Goal: Information Seeking & Learning: Learn about a topic

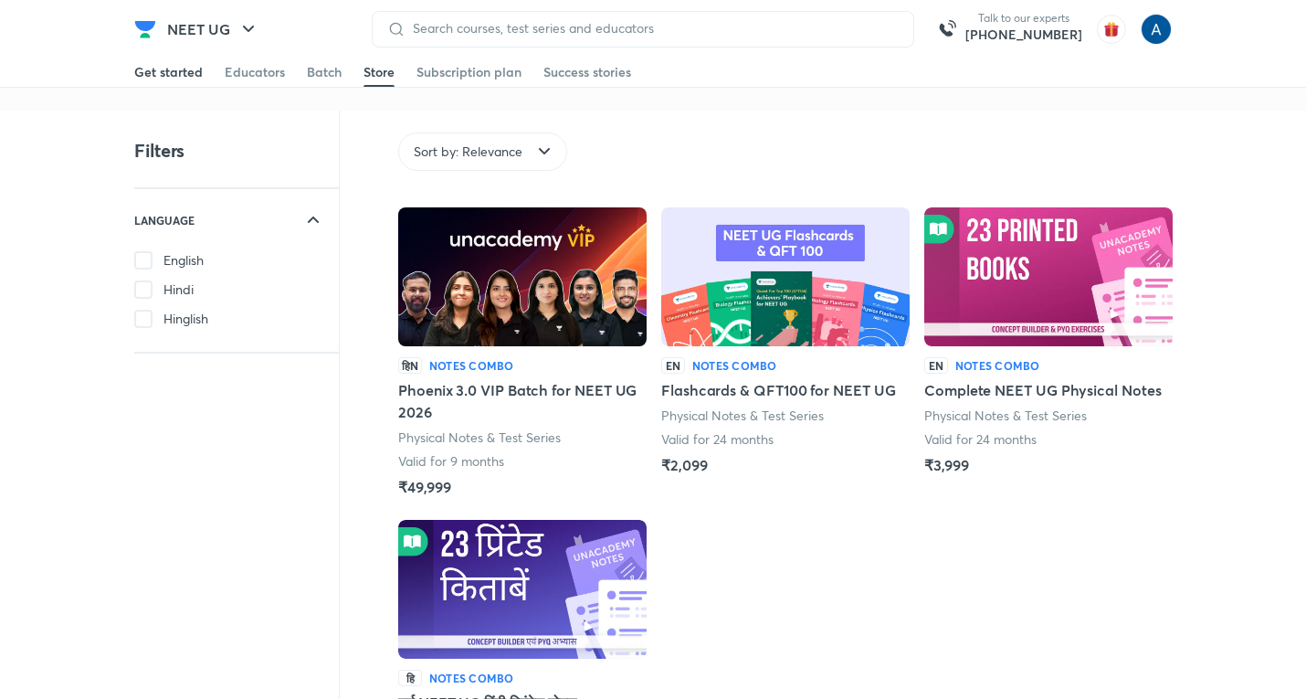
click at [181, 70] on div "Get started" at bounding box center [168, 72] width 69 height 18
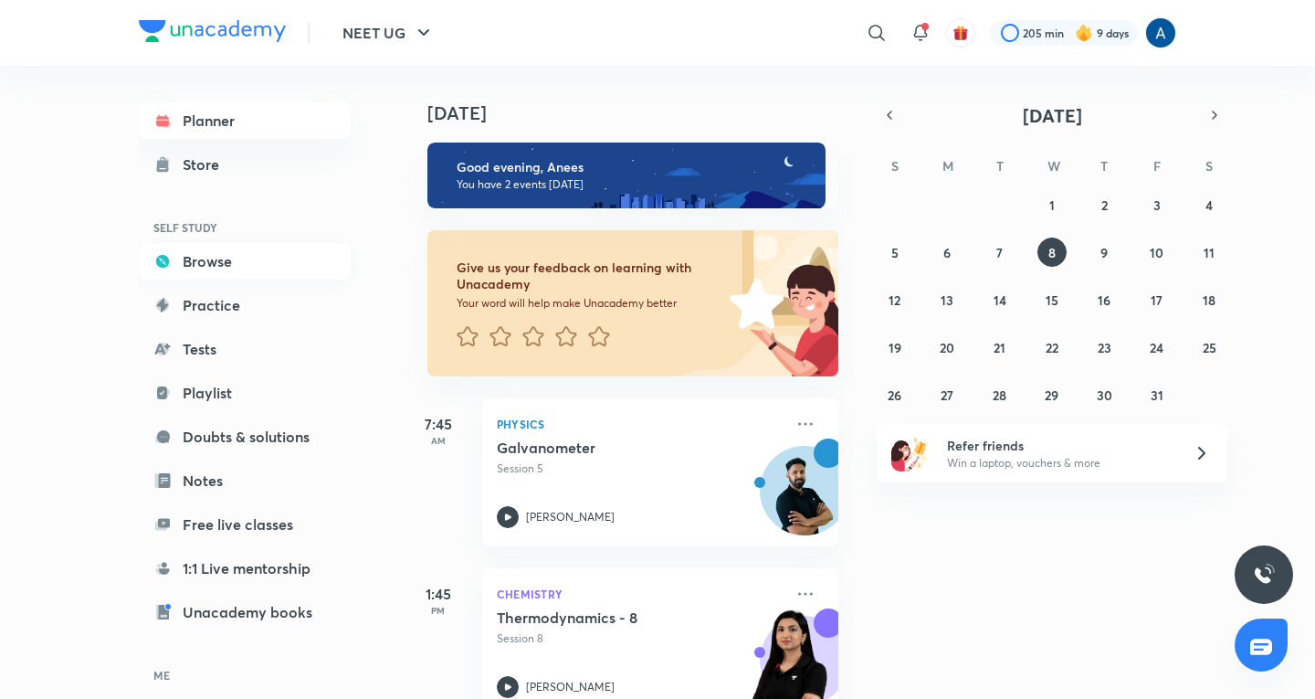
click at [176, 257] on link "Browse" at bounding box center [245, 261] width 212 height 37
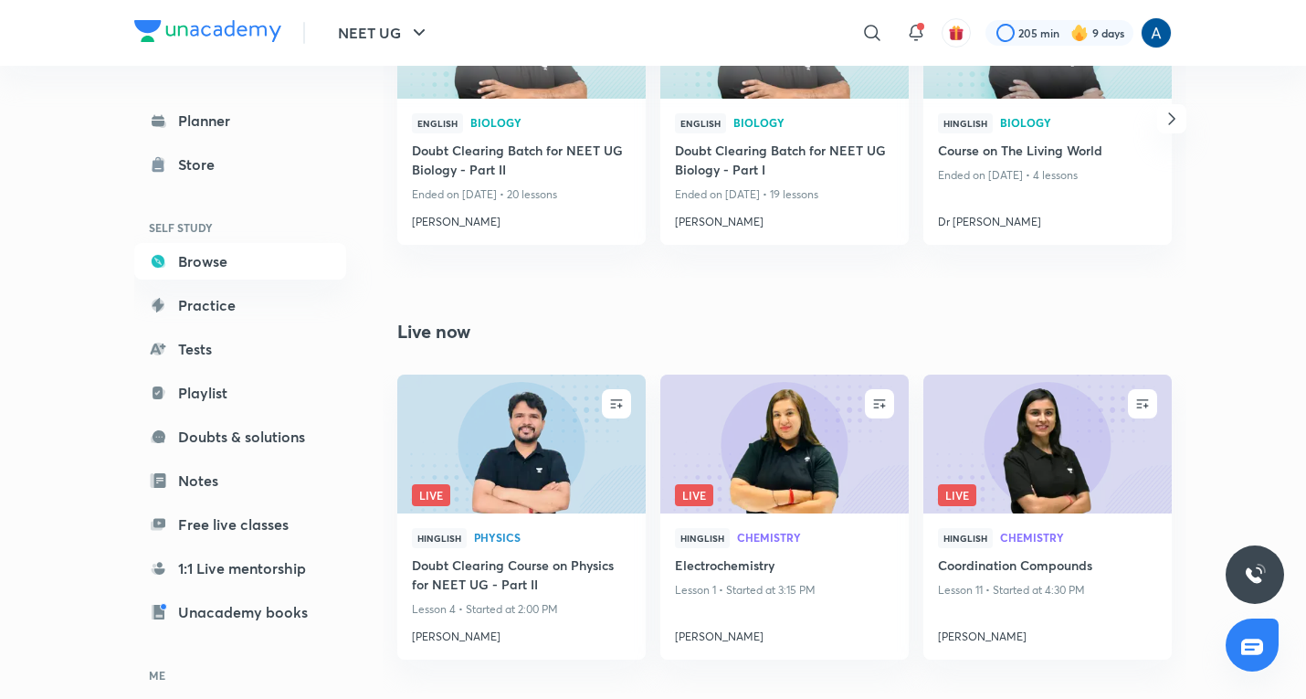
scroll to position [1371, 0]
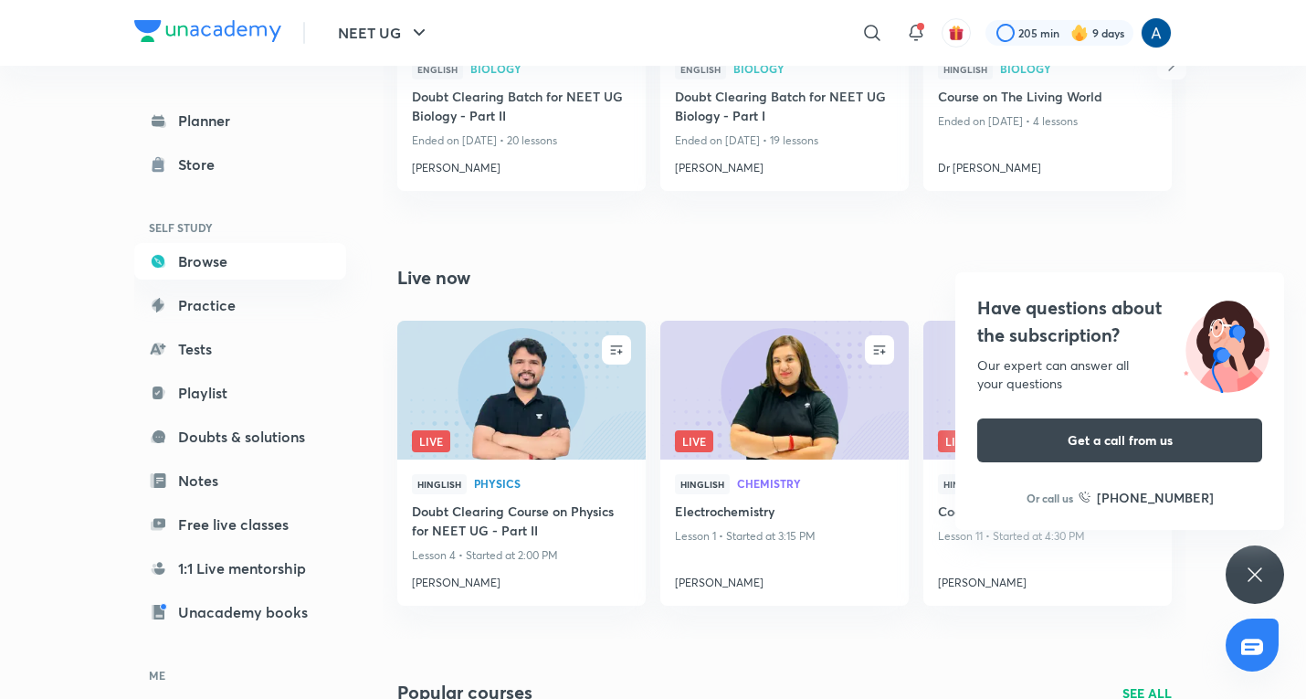
click at [1258, 571] on icon at bounding box center [1255, 574] width 14 height 14
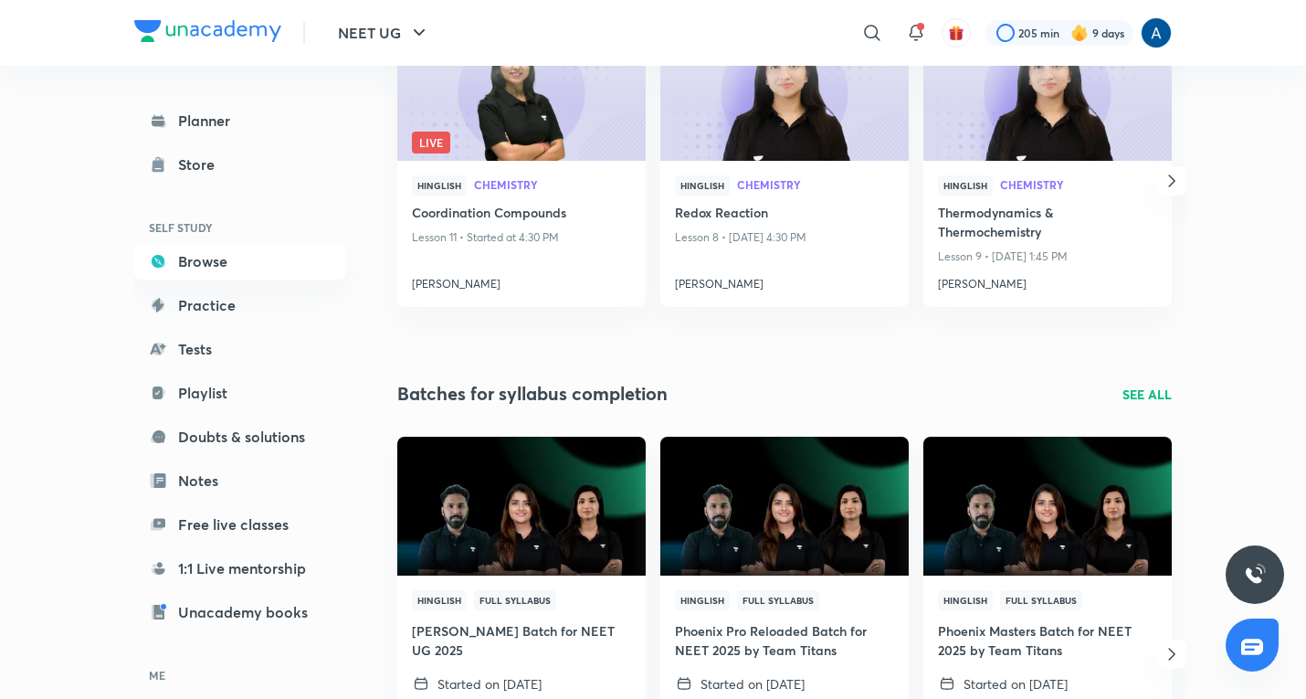
scroll to position [202, 0]
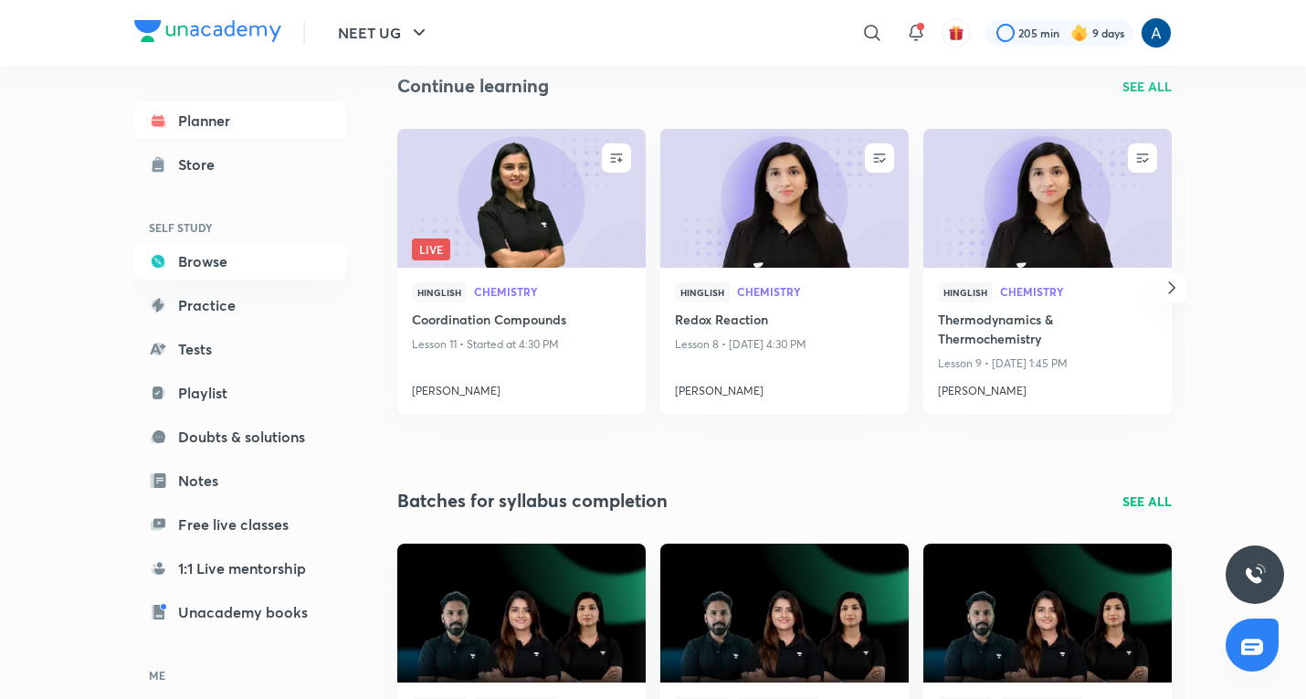
click at [201, 115] on link "Planner" at bounding box center [240, 120] width 212 height 37
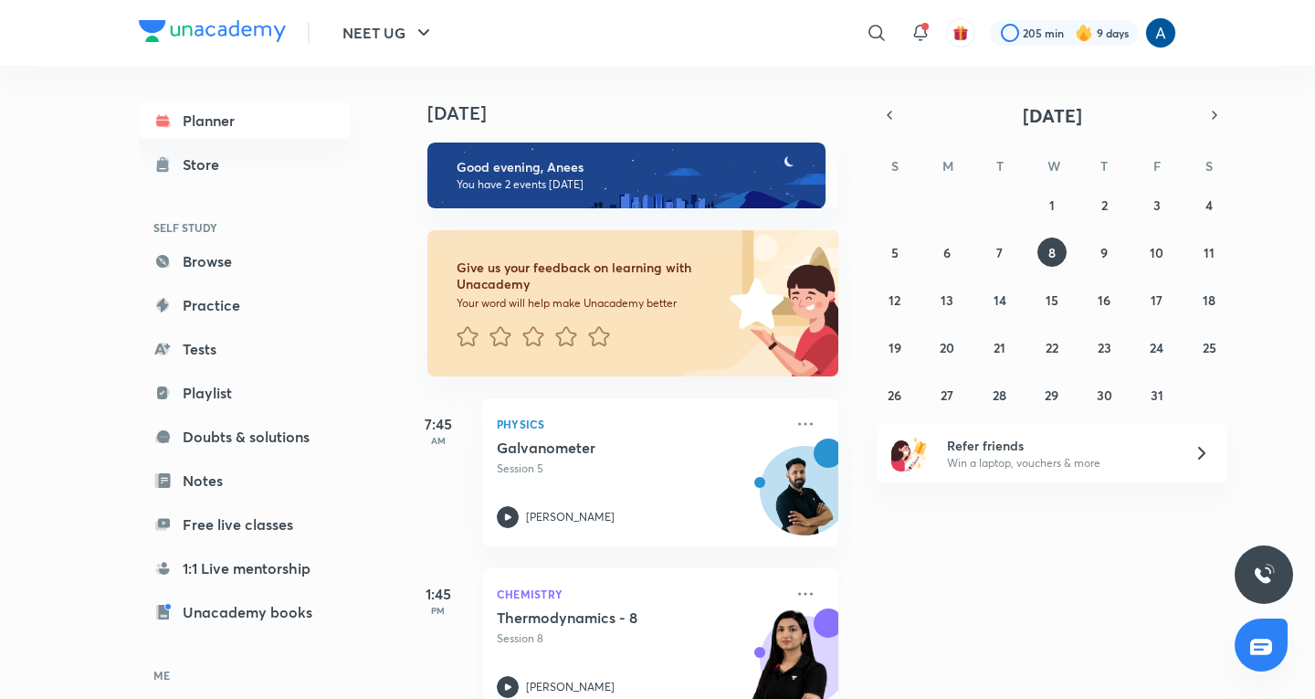
click at [552, 617] on h5 "Thermodynamics - 8" at bounding box center [610, 617] width 227 height 18
